Goal: Task Accomplishment & Management: Use online tool/utility

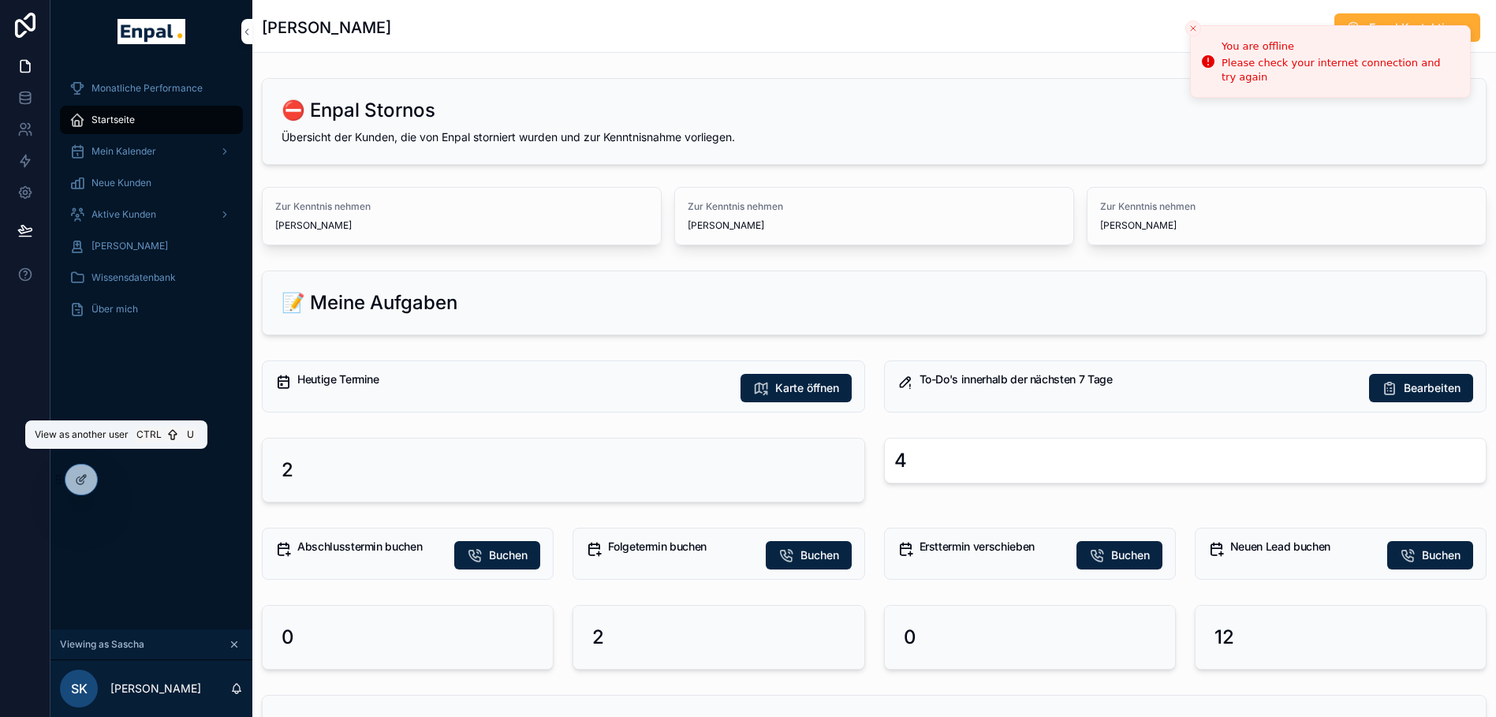
click at [0, 0] on icon at bounding box center [0, 0] width 0 height 0
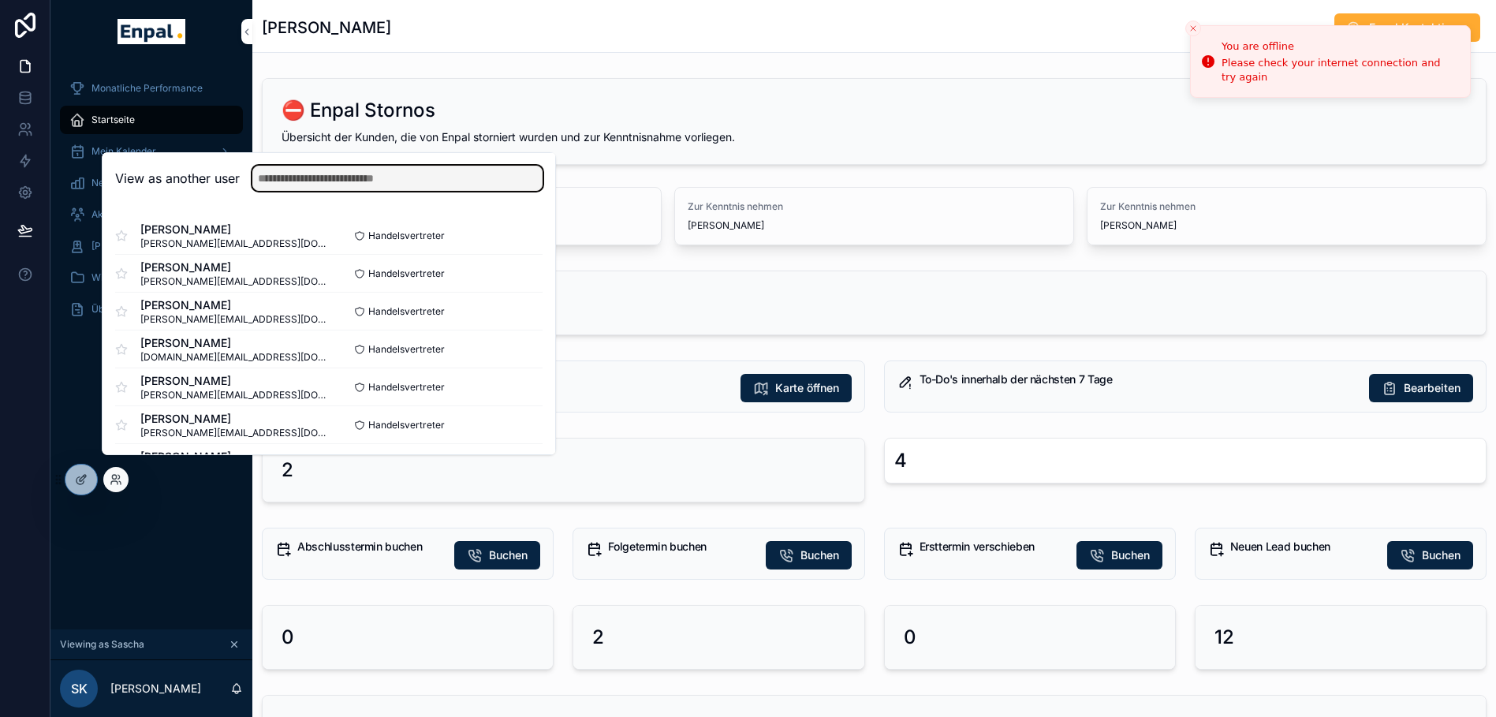
click at [335, 184] on input "text" at bounding box center [397, 178] width 290 height 25
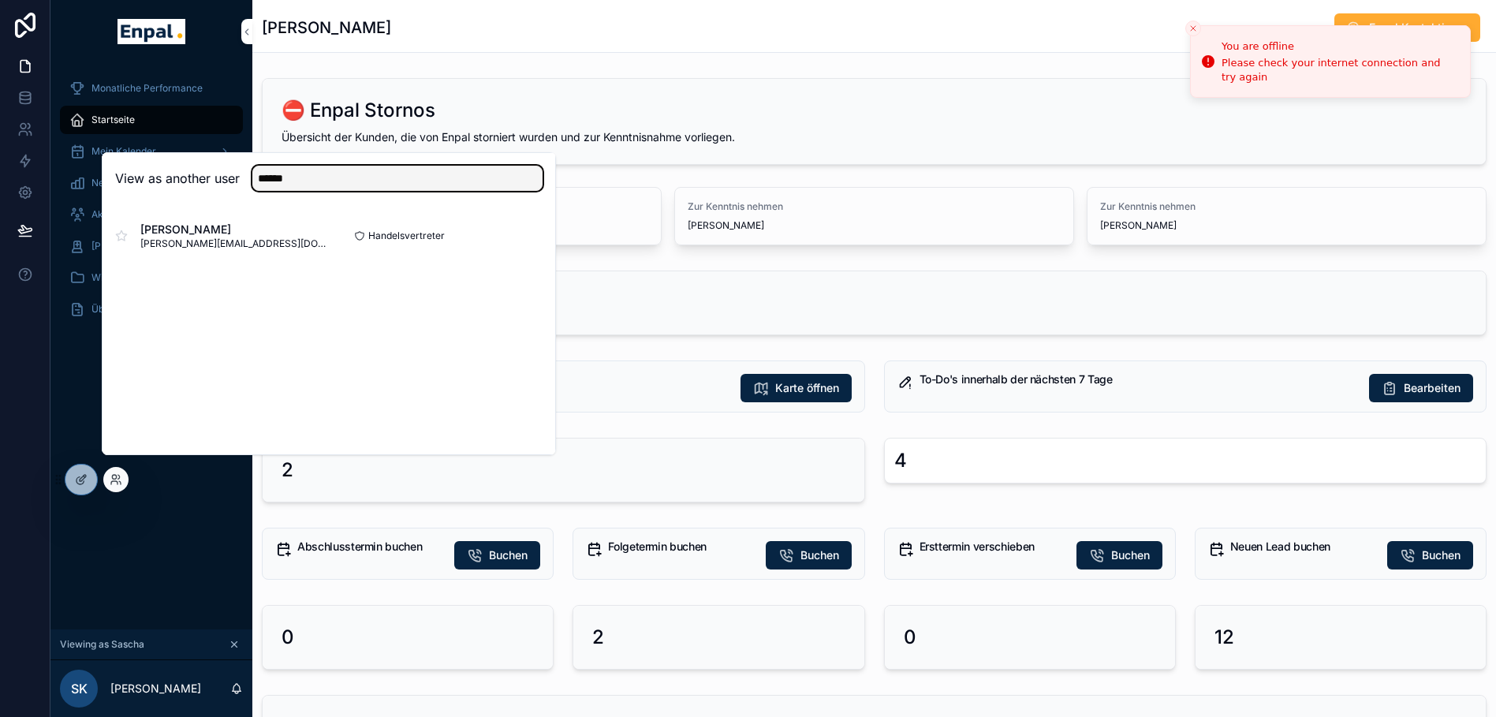
type input "******"
click at [0, 0] on button "Select" at bounding box center [0, 0] width 0 height 0
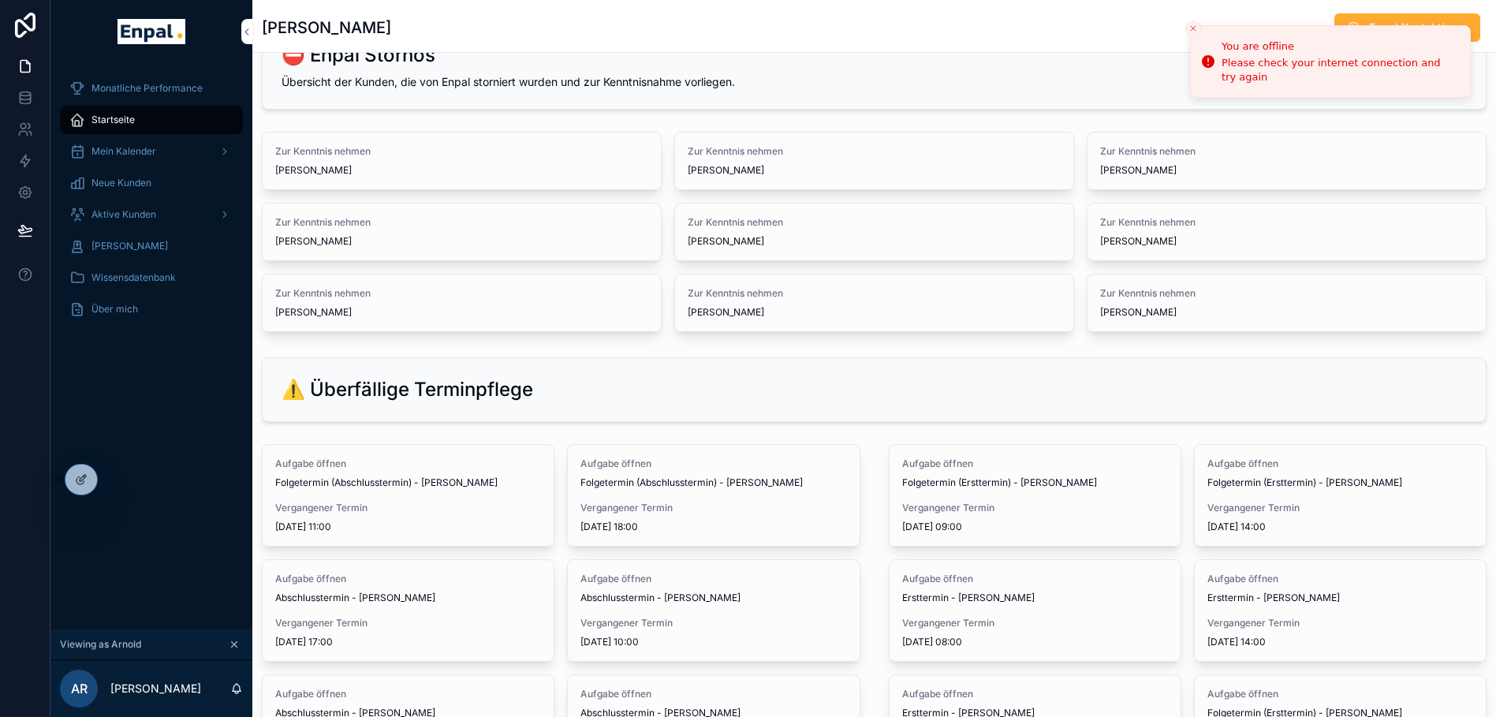
scroll to position [57, 0]
click at [1190, 30] on icon "Close toast" at bounding box center [1193, 28] width 9 height 9
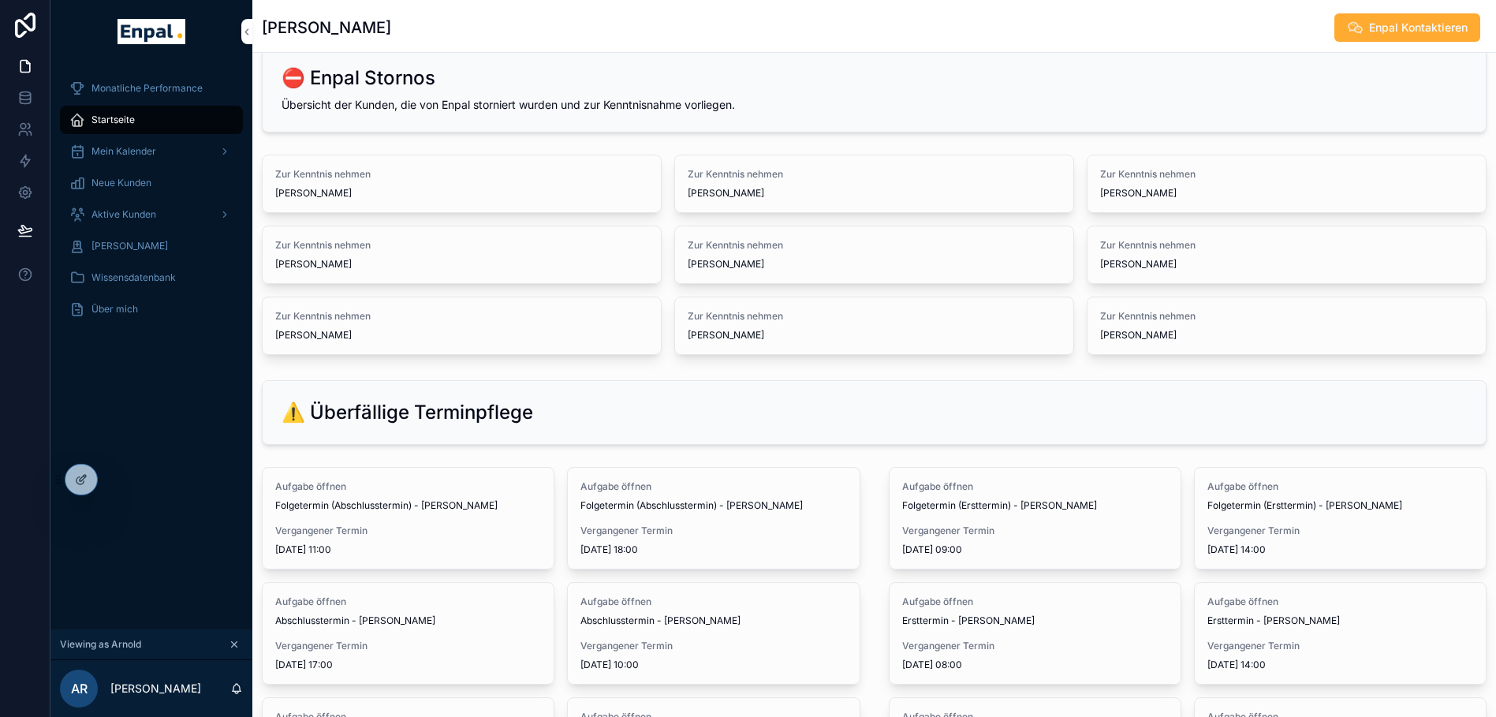
scroll to position [0, 0]
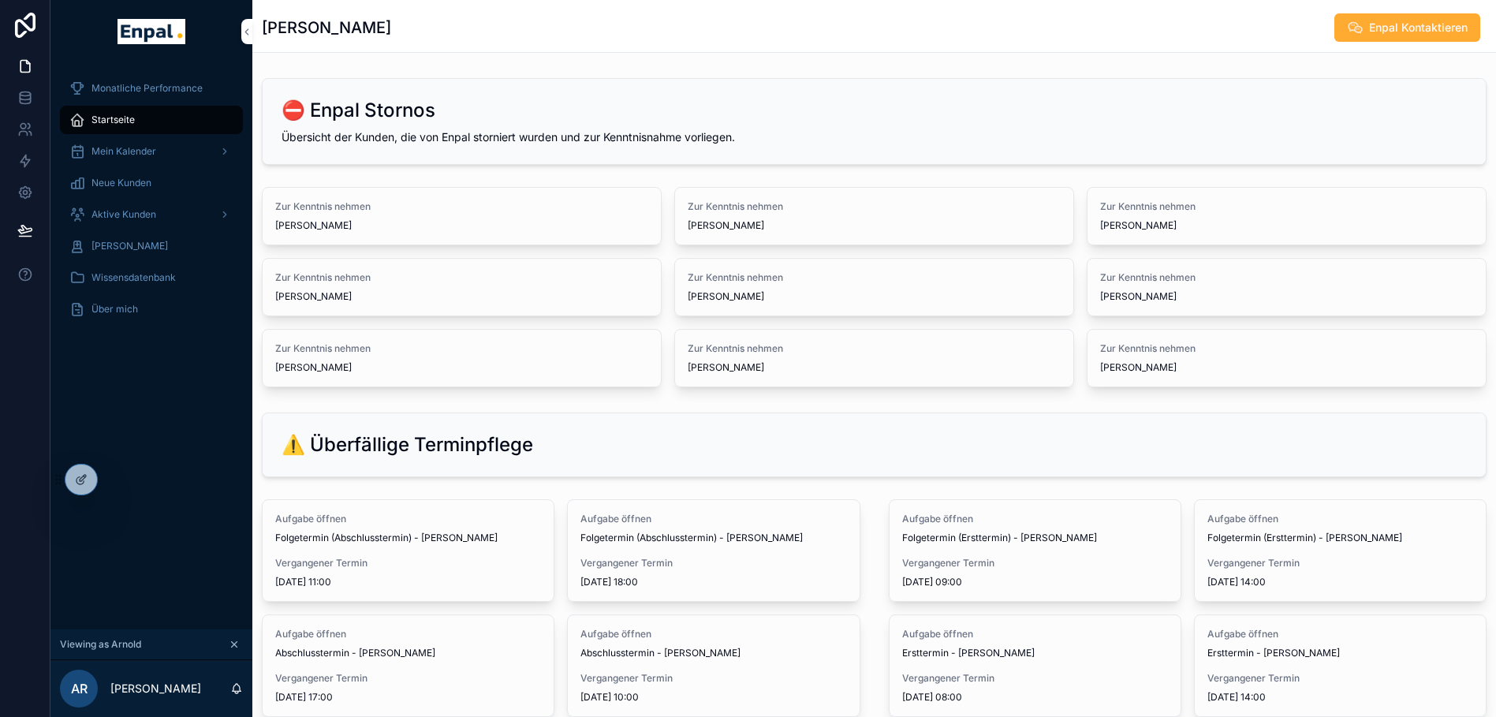
click at [121, 175] on div "Neue Kunden" at bounding box center [151, 182] width 164 height 25
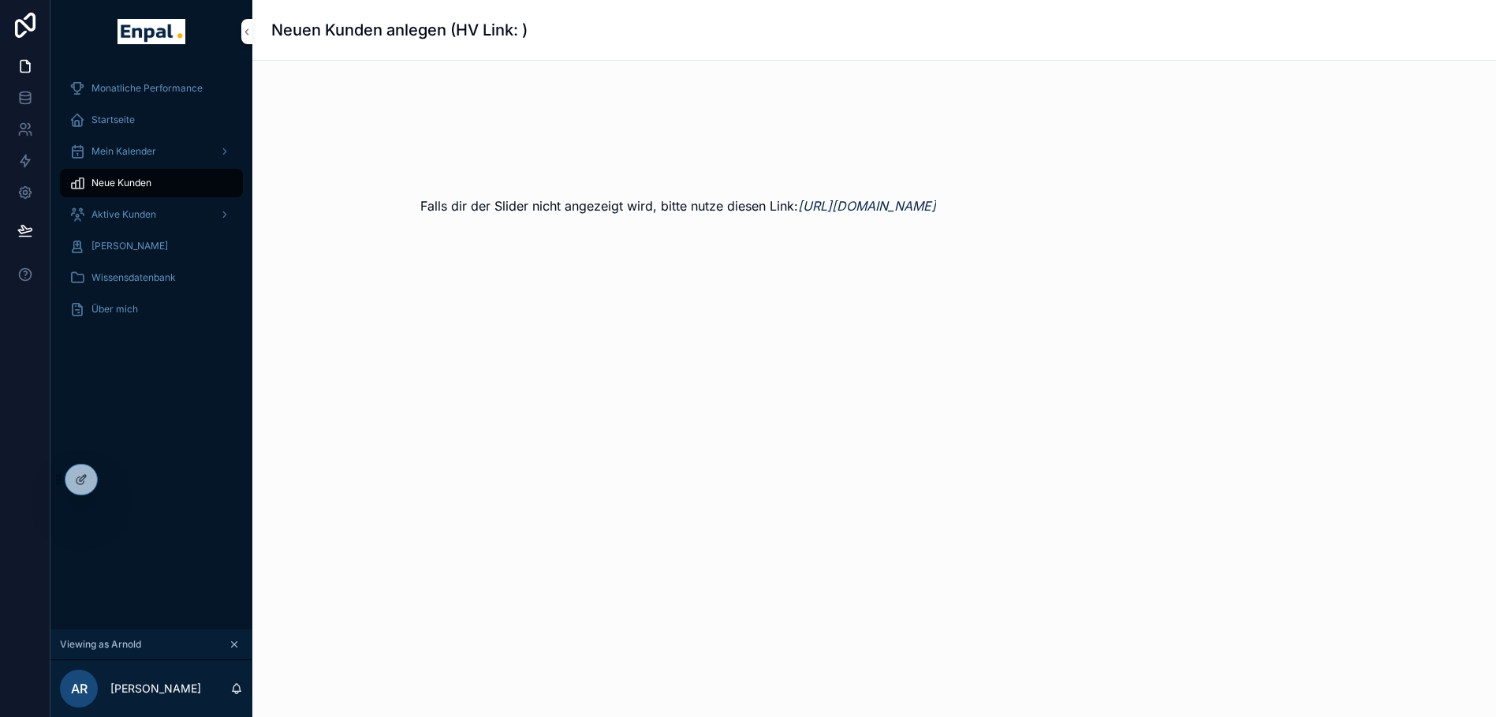
click at [132, 225] on div "Aktive Kunden" at bounding box center [151, 214] width 164 height 25
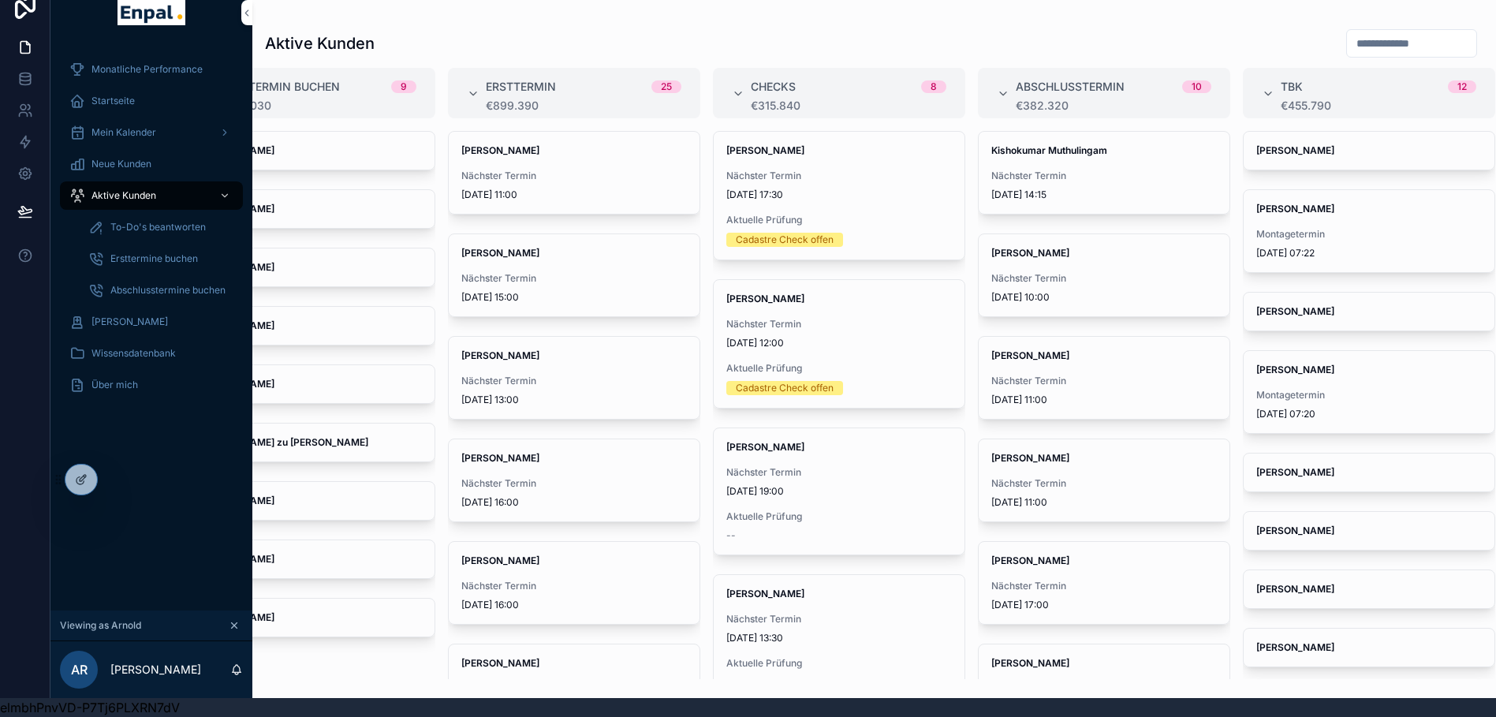
click at [1306, 151] on div "Thorsten Schneidereit" at bounding box center [1369, 151] width 251 height 38
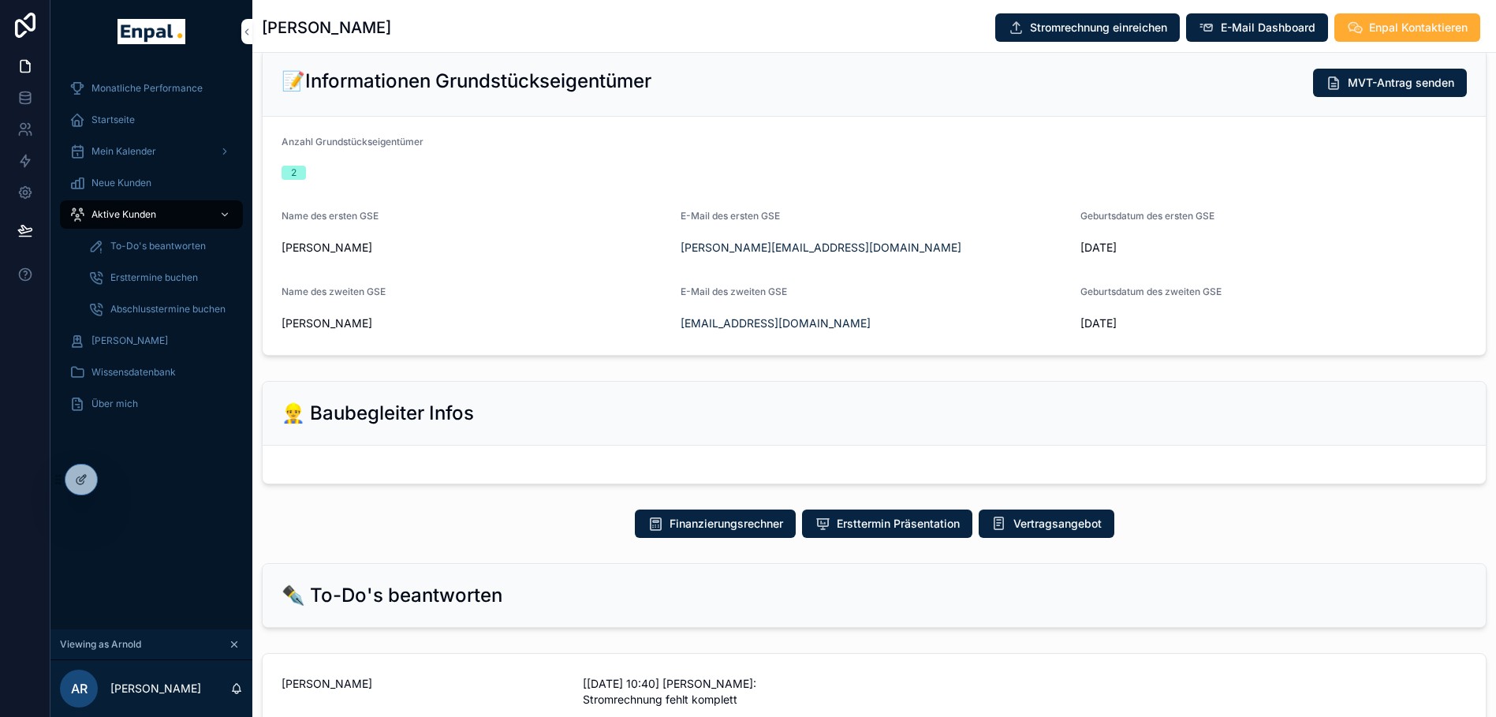
scroll to position [339, 0]
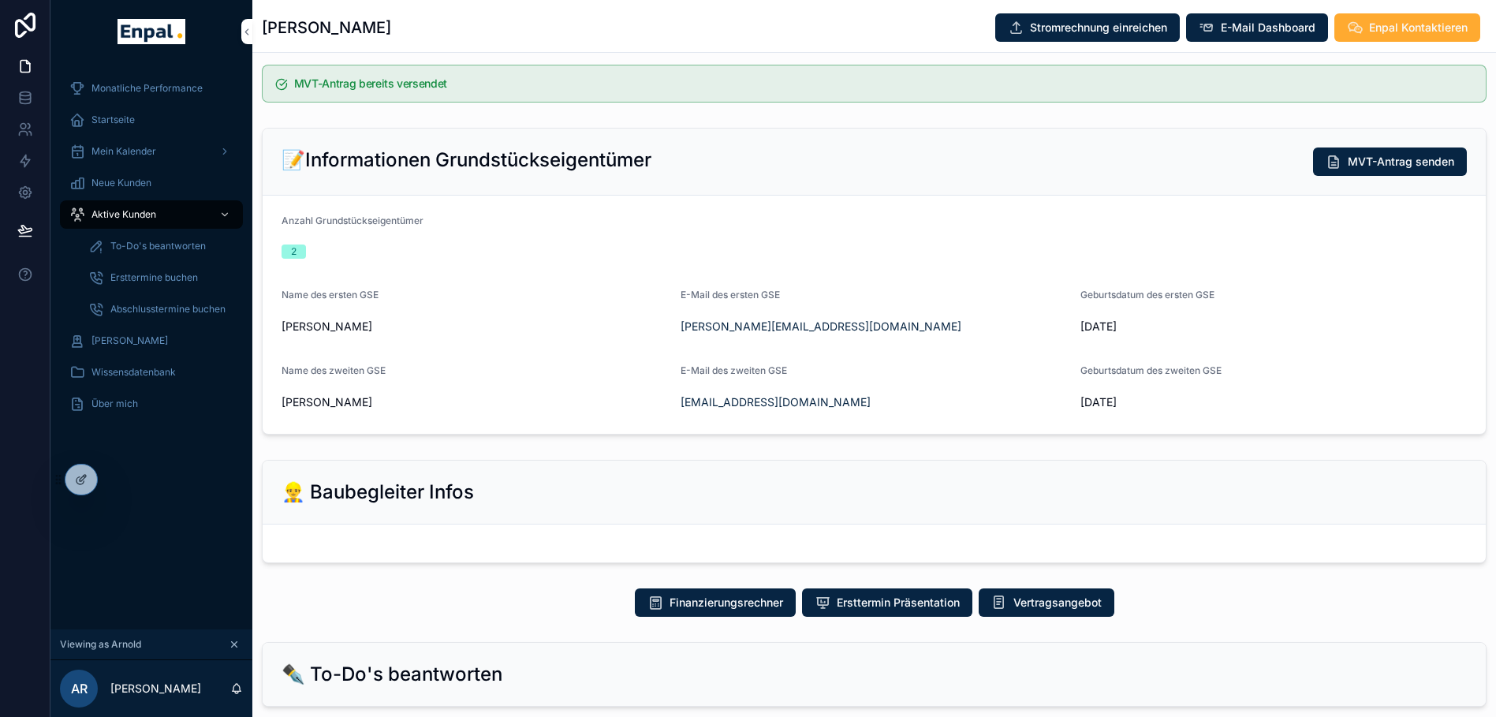
click at [1056, 24] on span "Stromrechnung einreichen" at bounding box center [1098, 28] width 137 height 16
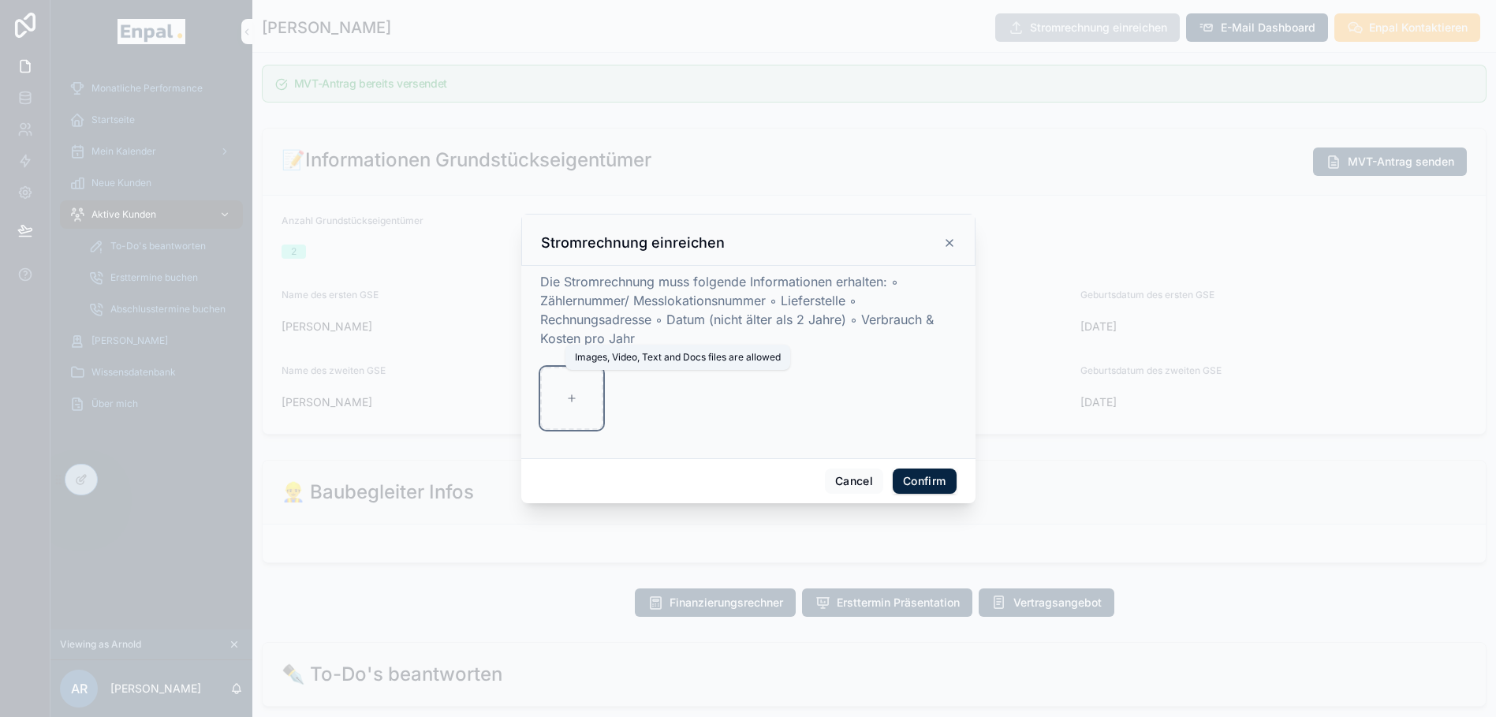
click at [566, 401] on icon at bounding box center [571, 398] width 11 height 11
click at [572, 402] on icon at bounding box center [572, 398] width 0 height 6
type input "**********"
click at [932, 485] on button "Confirm" at bounding box center [924, 481] width 63 height 25
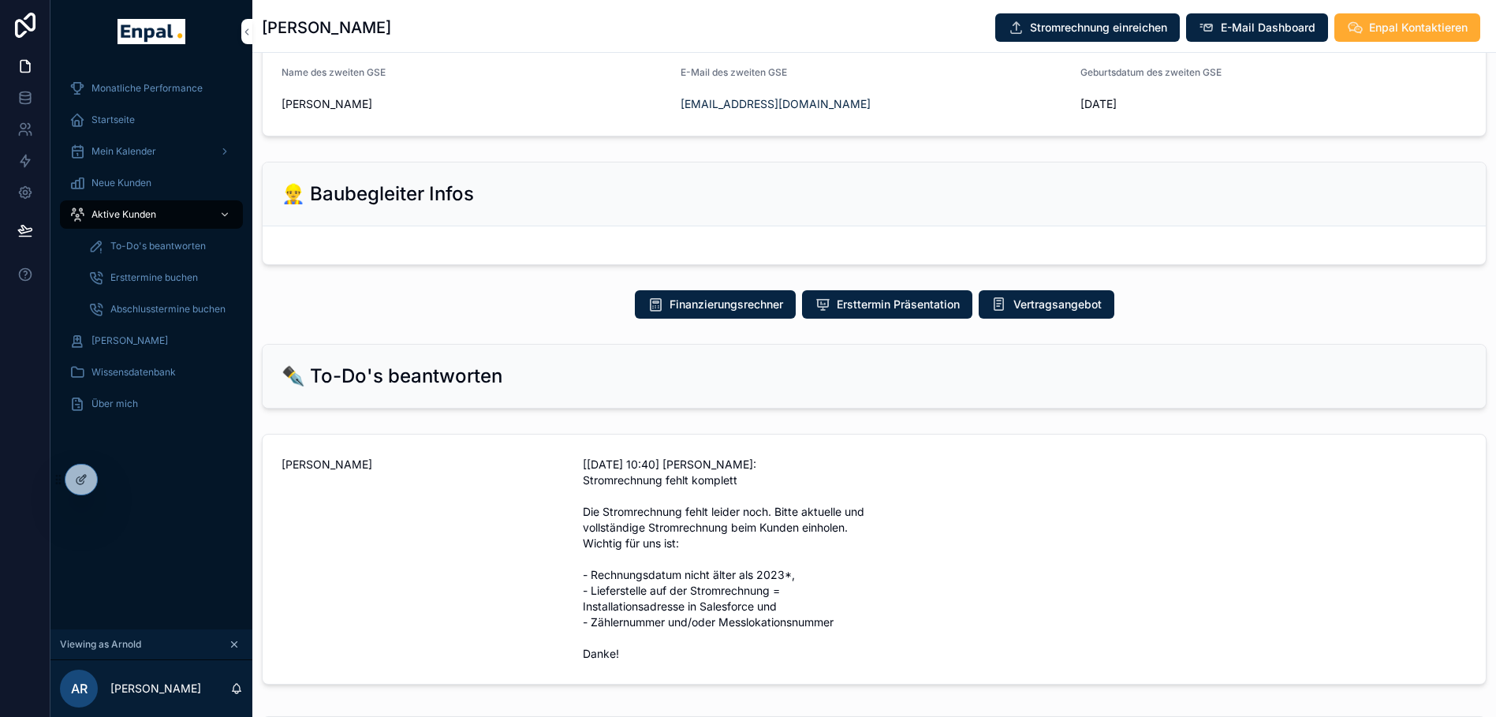
scroll to position [623, 0]
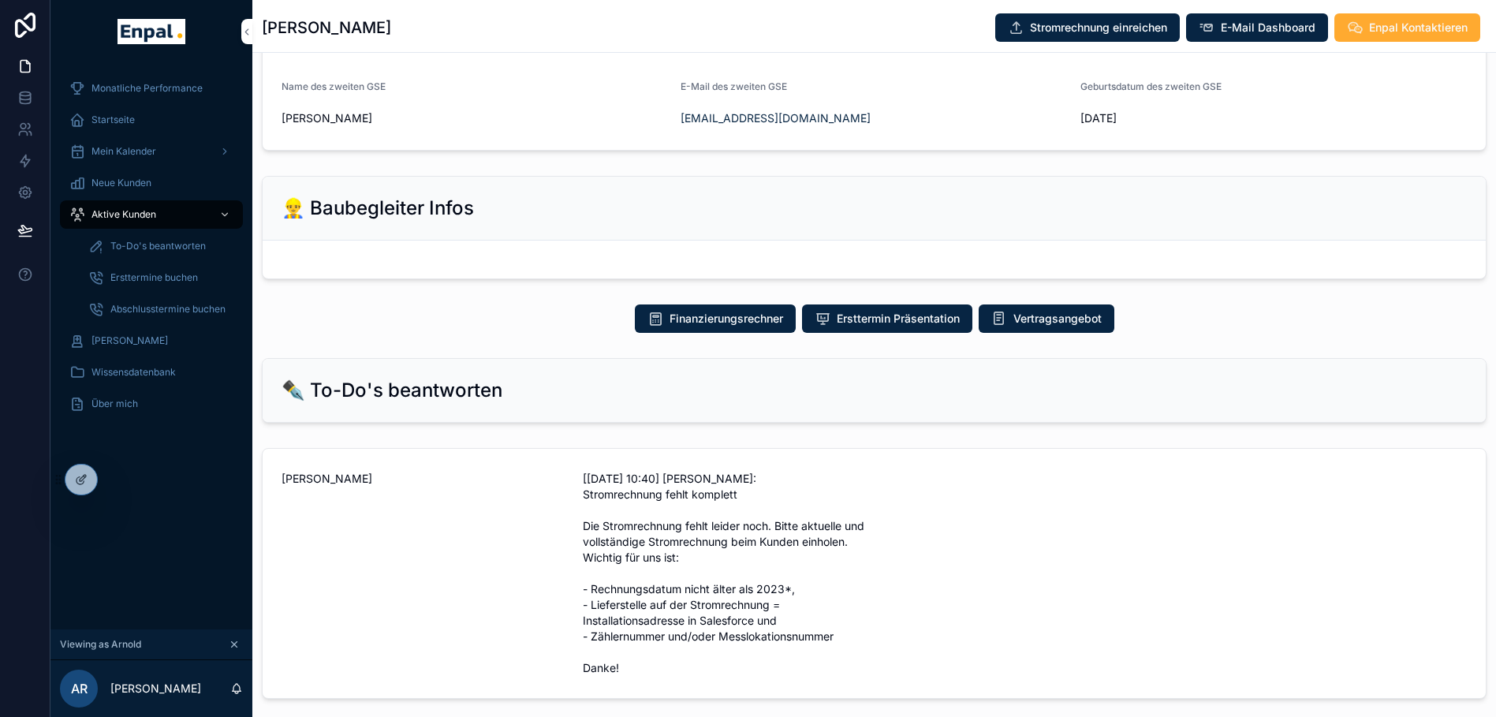
click at [1097, 31] on span "Stromrechnung einreichen" at bounding box center [1098, 28] width 137 height 16
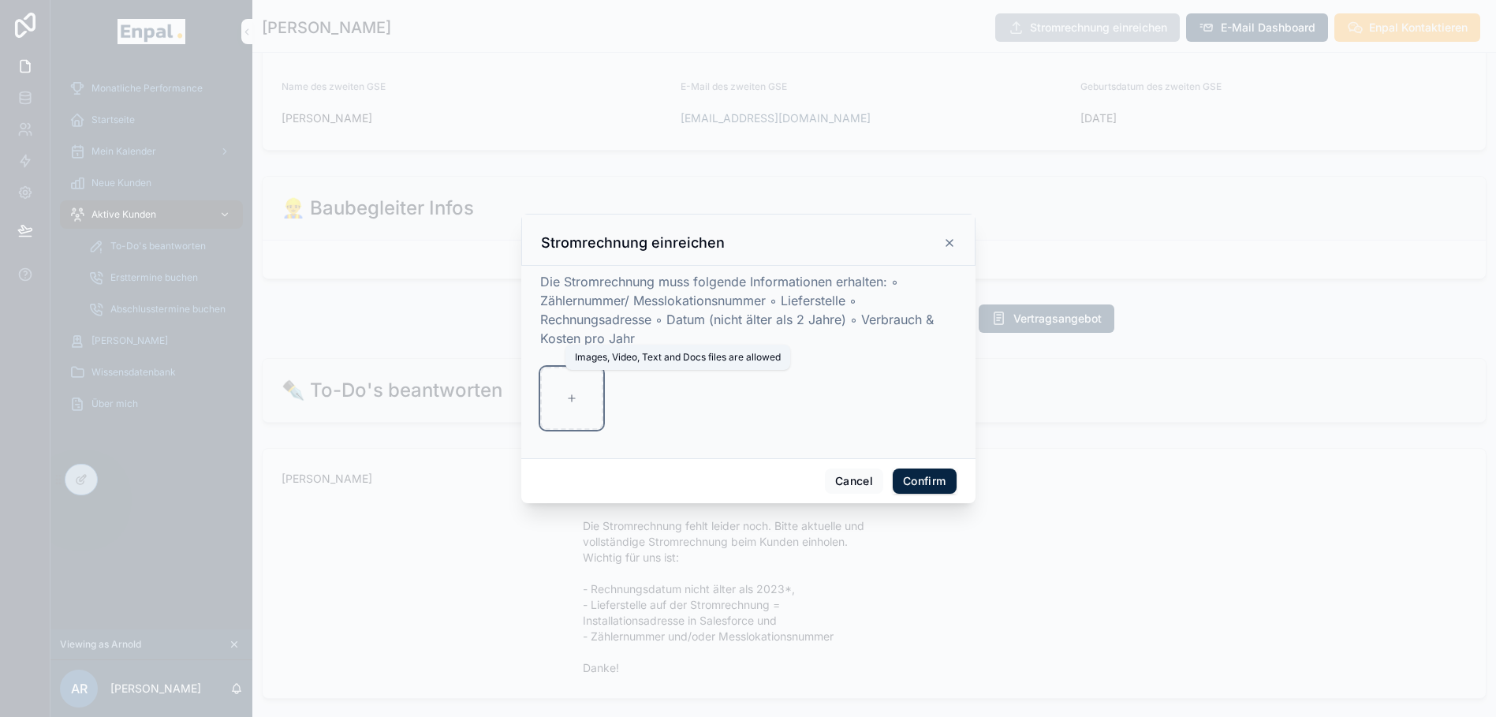
click at [573, 409] on div at bounding box center [571, 398] width 63 height 63
type input "**********"
click at [915, 488] on button "Confirm" at bounding box center [924, 481] width 63 height 25
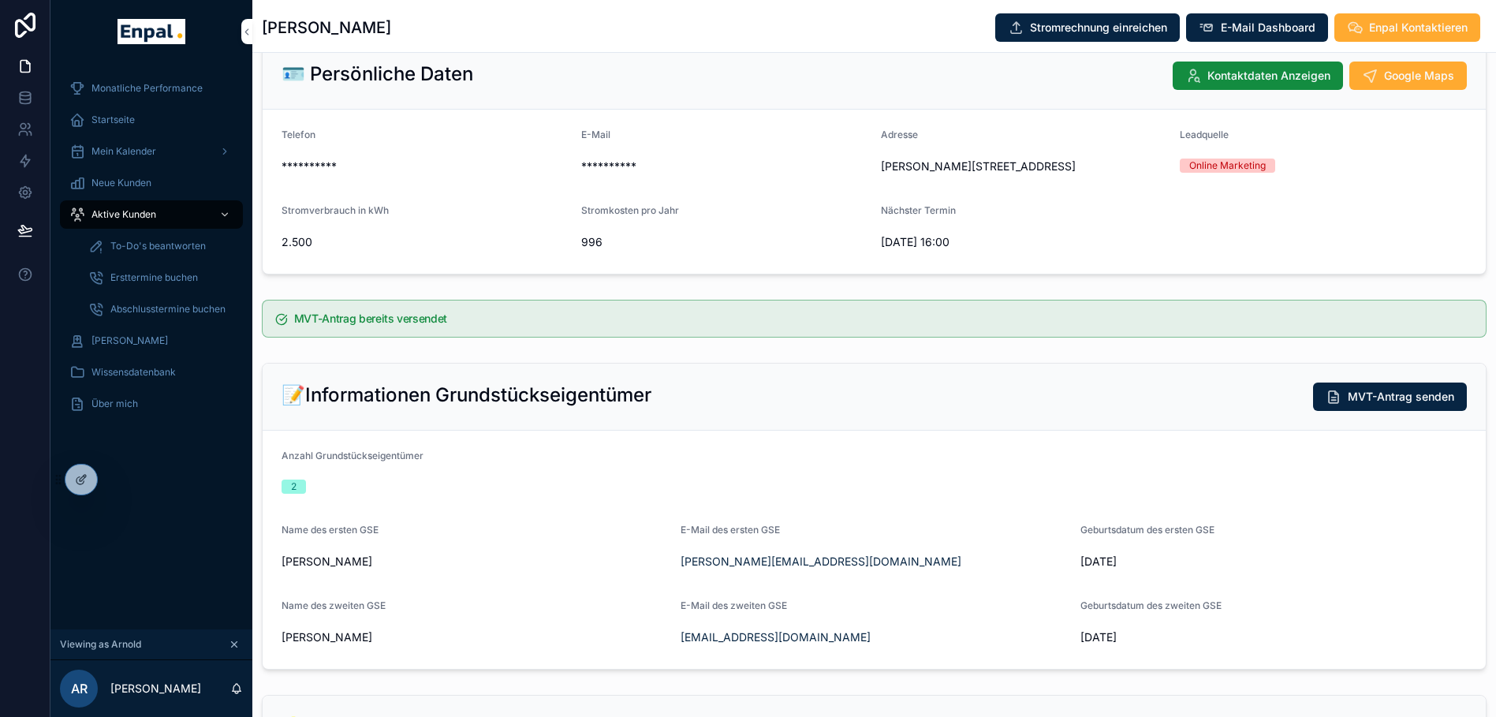
scroll to position [0, 0]
